Goal: Transaction & Acquisition: Obtain resource

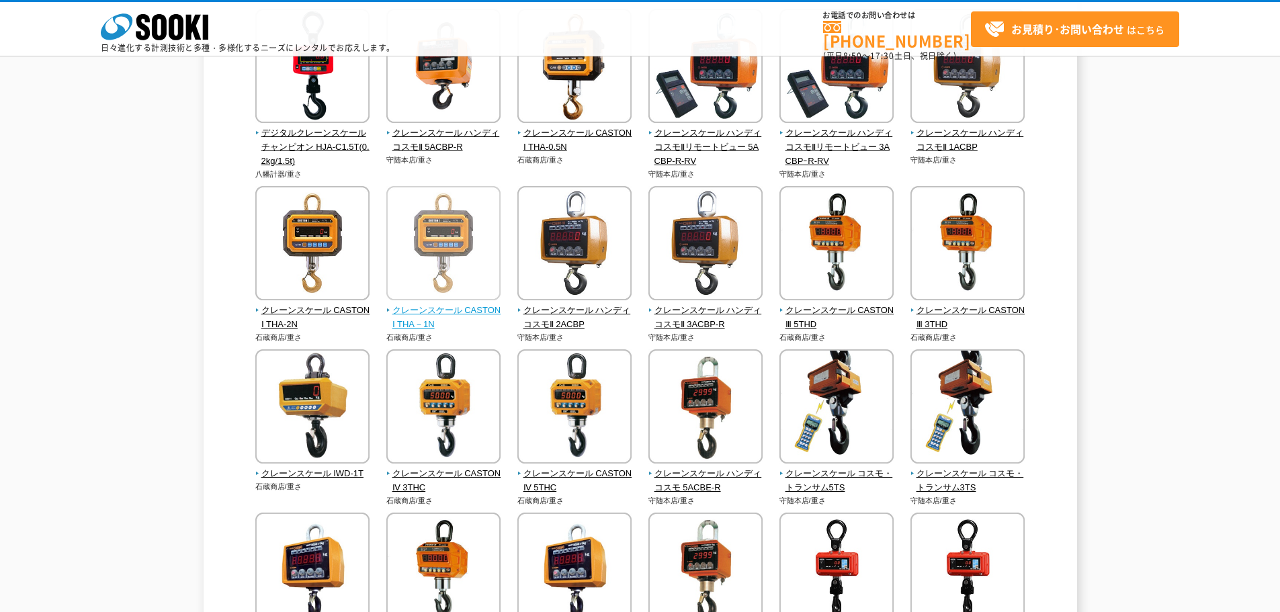
scroll to position [67, 0]
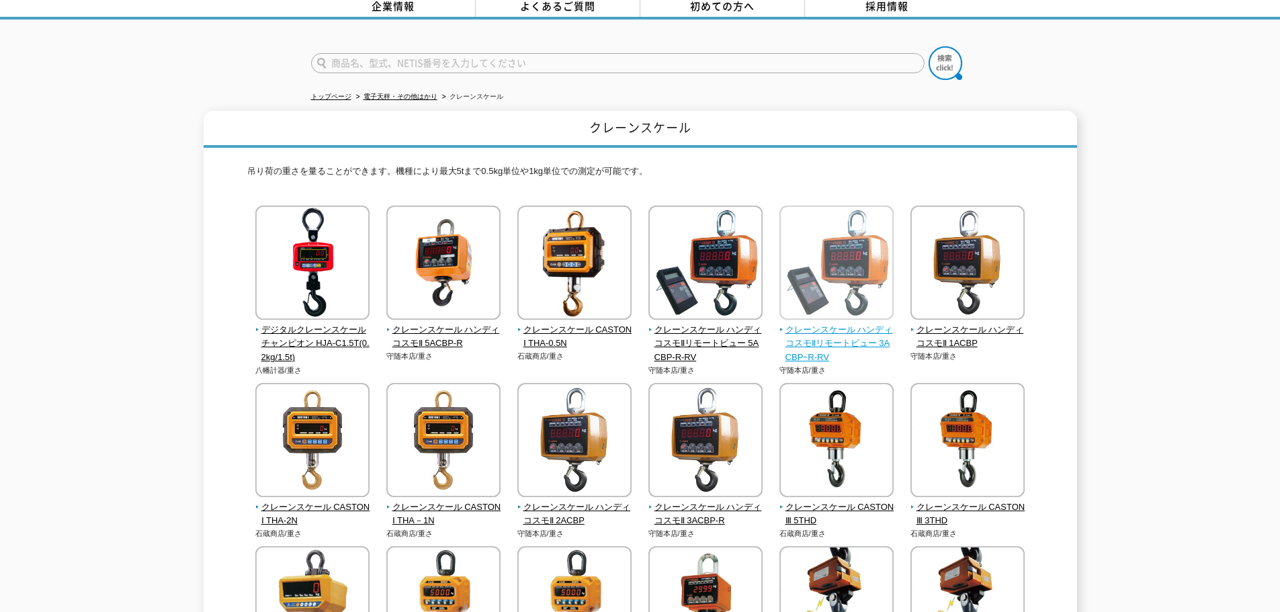
click at [832, 329] on span "クレーンスケール ハンディコスモⅡリモートビュー 3ACBPｰR-RV" at bounding box center [837, 344] width 115 height 42
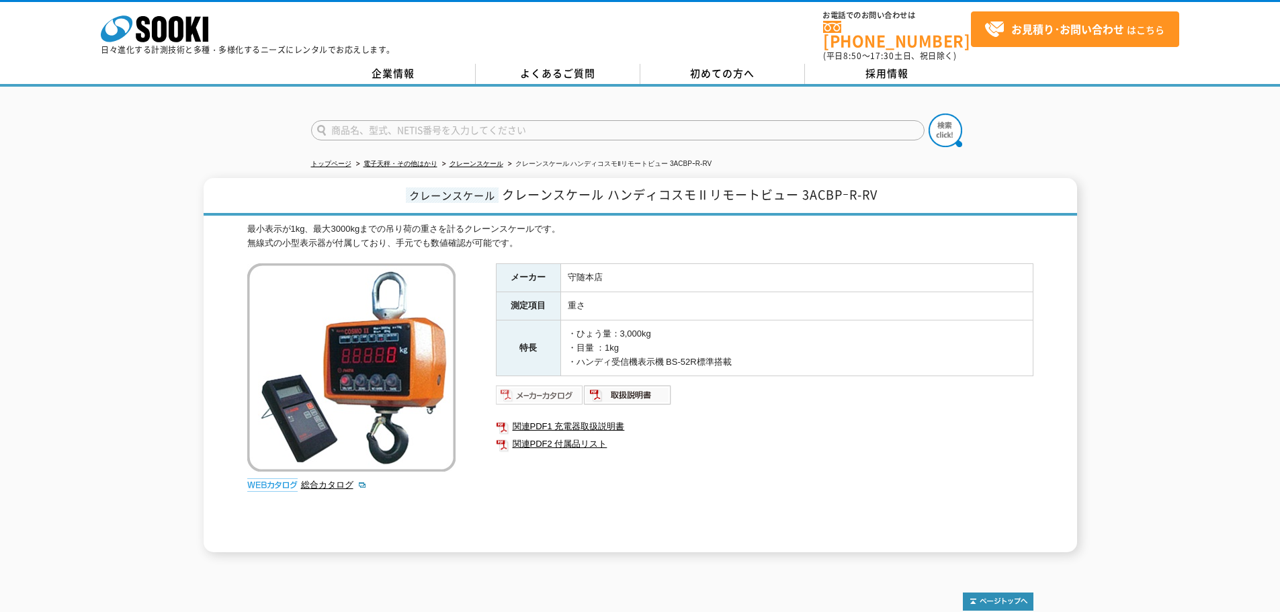
click at [557, 387] on img at bounding box center [540, 395] width 88 height 22
